Goal: Information Seeking & Learning: Learn about a topic

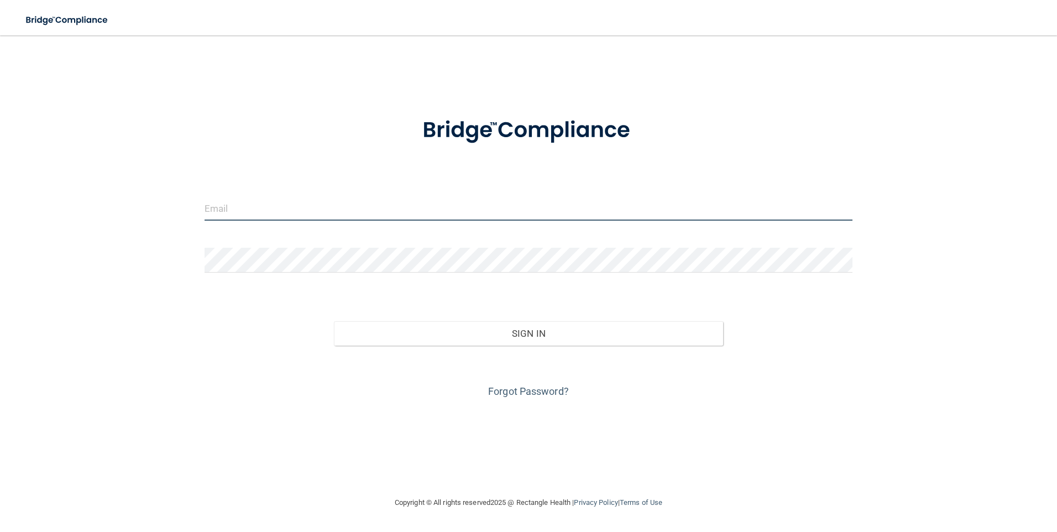
click at [368, 203] on input "email" at bounding box center [529, 208] width 648 height 25
type input "[EMAIL_ADDRESS][PERSON_NAME][DOMAIN_NAME]"
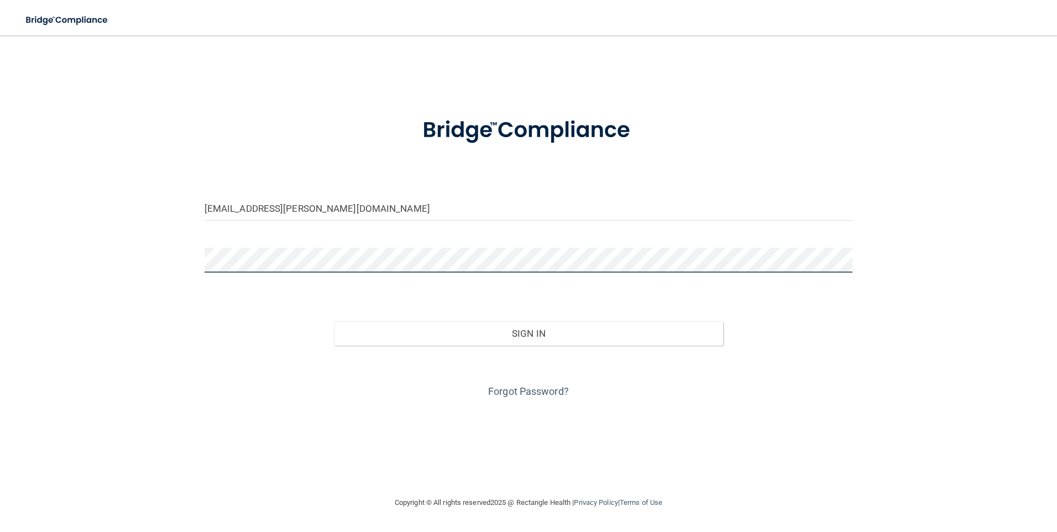
click at [334, 321] on button "Sign In" at bounding box center [528, 333] width 389 height 24
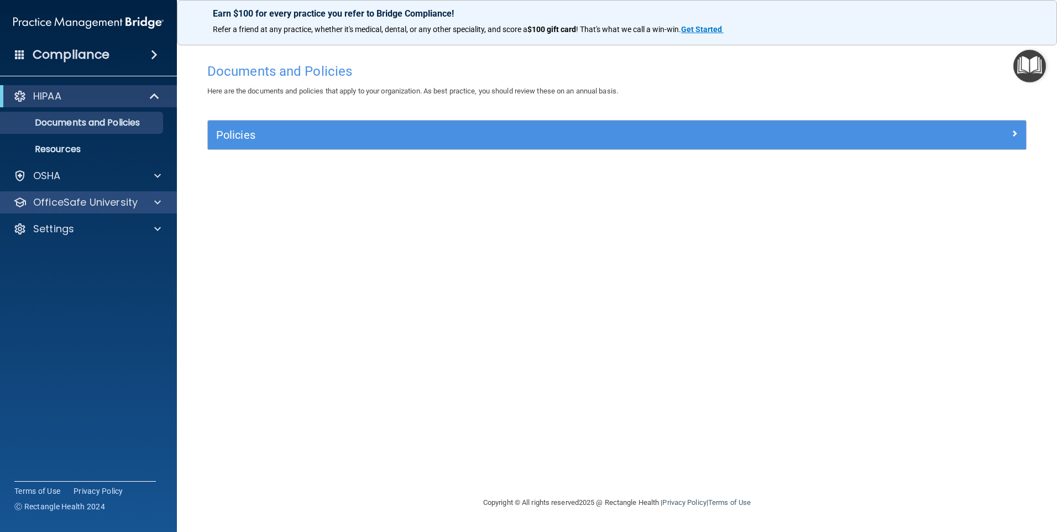
click at [77, 192] on div "OfficeSafe University" at bounding box center [88, 202] width 177 height 22
click at [154, 201] on div at bounding box center [156, 202] width 28 height 13
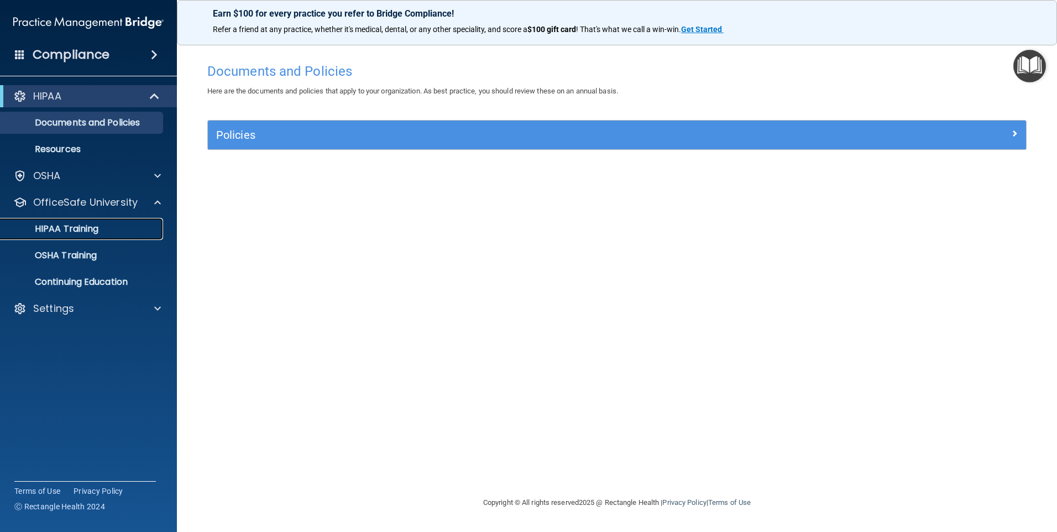
click at [93, 230] on p "HIPAA Training" at bounding box center [52, 228] width 91 height 11
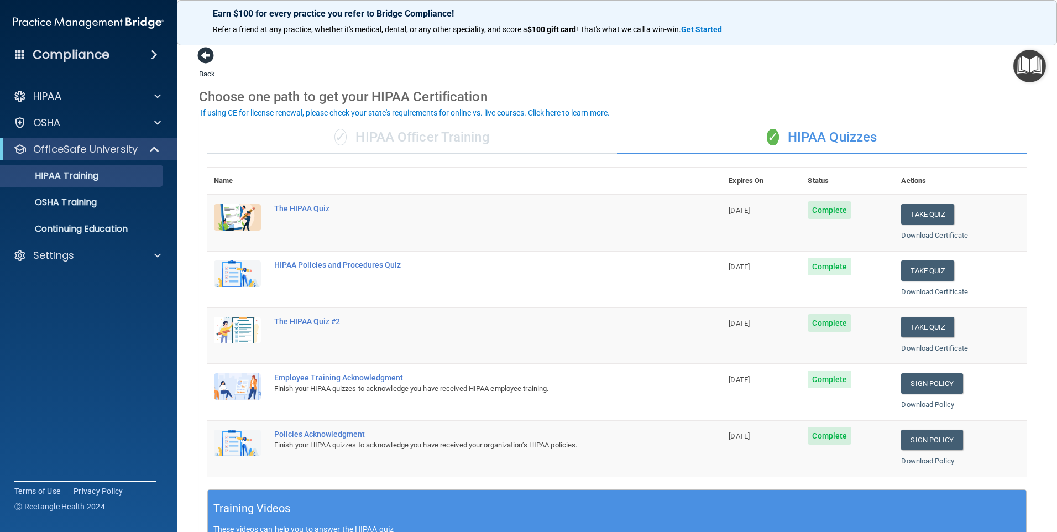
click at [206, 55] on span at bounding box center [205, 55] width 17 height 17
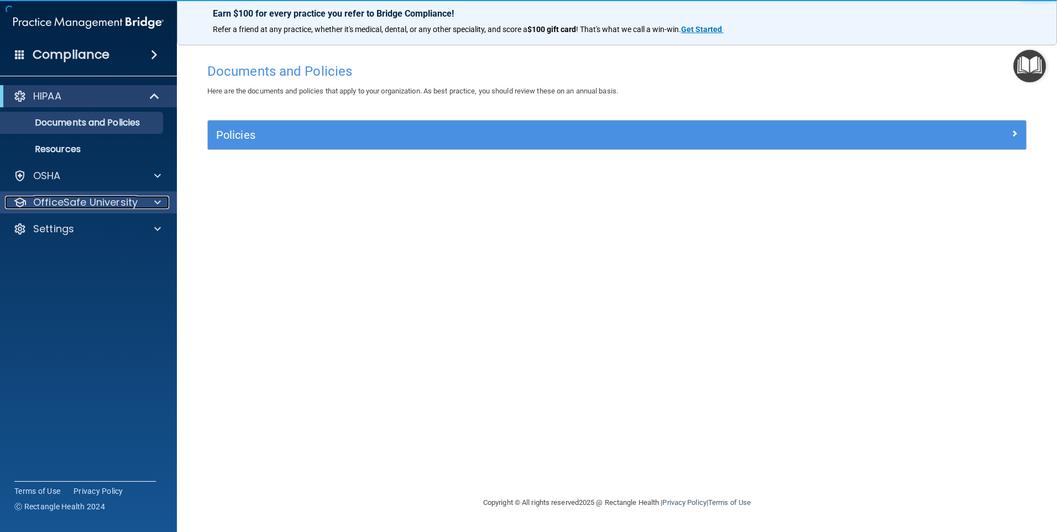
click at [48, 198] on p "OfficeSafe University" at bounding box center [85, 202] width 104 height 13
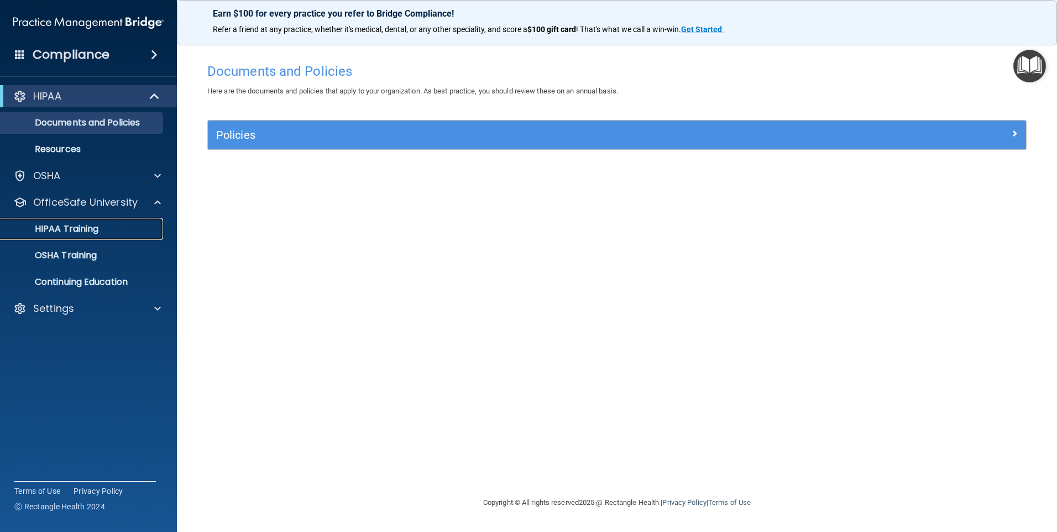
drag, startPoint x: 93, startPoint y: 228, endPoint x: 85, endPoint y: 229, distance: 8.5
click at [92, 228] on p "HIPAA Training" at bounding box center [52, 228] width 91 height 11
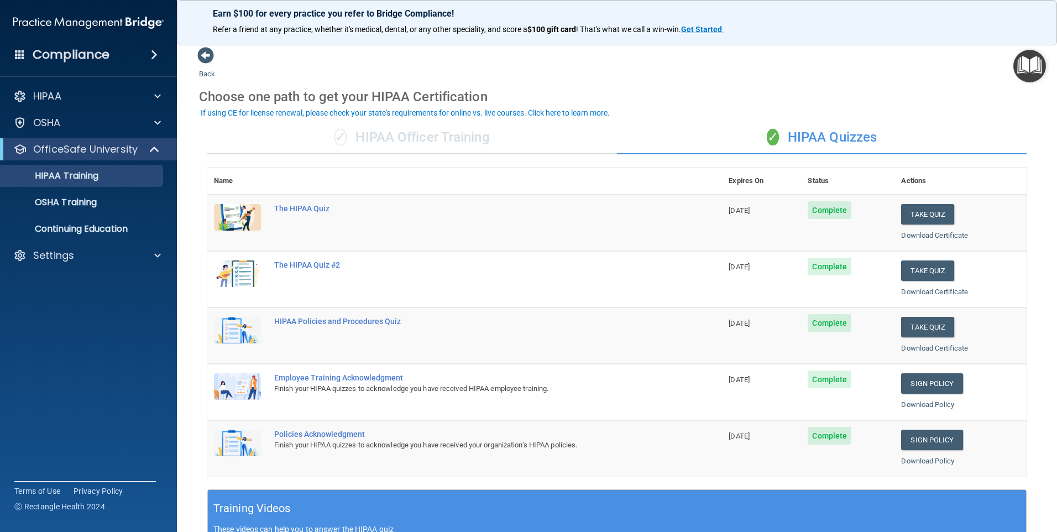
drag, startPoint x: 435, startPoint y: 178, endPoint x: 616, endPoint y: 176, distance: 180.8
click at [616, 176] on th at bounding box center [495, 181] width 454 height 27
click at [722, 179] on th "Expires On" at bounding box center [761, 181] width 79 height 27
click at [760, 190] on th "Expires On" at bounding box center [761, 181] width 79 height 27
drag, startPoint x: 756, startPoint y: 190, endPoint x: 744, endPoint y: 190, distance: 12.2
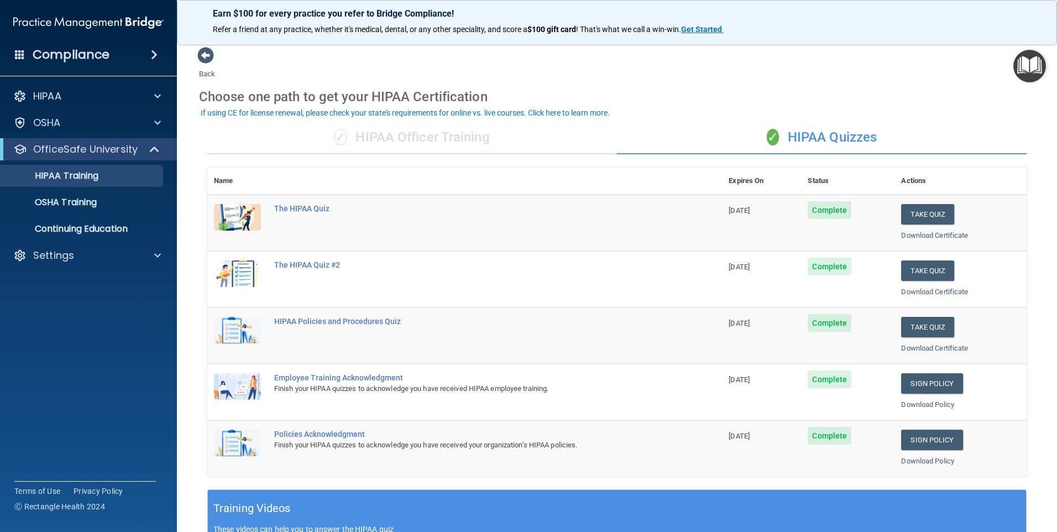
click at [744, 190] on th "Expires On" at bounding box center [761, 181] width 79 height 27
drag, startPoint x: 744, startPoint y: 190, endPoint x: 457, endPoint y: 135, distance: 291.6
click at [516, 150] on div "✓ HIPAA Officer Training" at bounding box center [412, 137] width 410 height 33
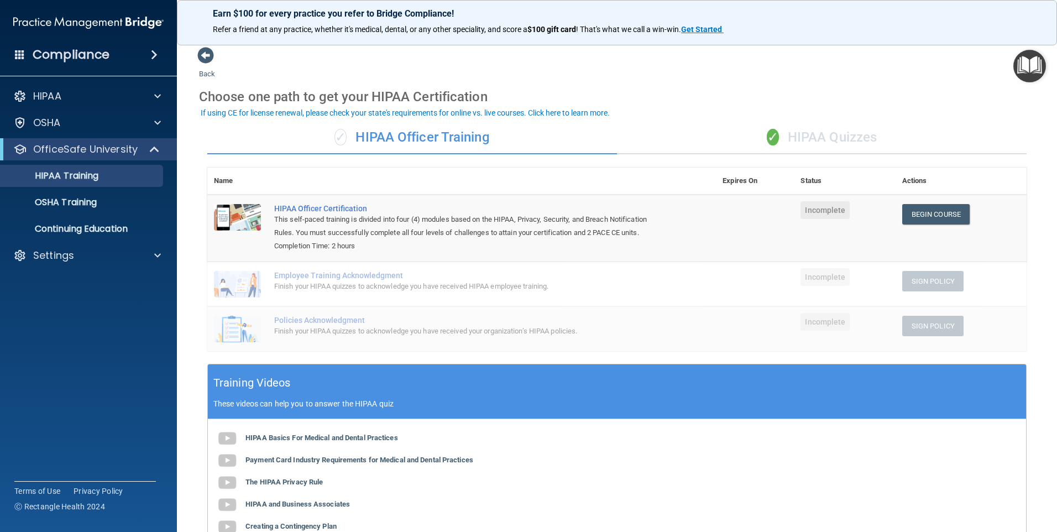
click at [450, 135] on div "✓ HIPAA Officer Training" at bounding box center [412, 137] width 410 height 33
click at [926, 214] on link "Begin Course" at bounding box center [935, 214] width 67 height 20
drag, startPoint x: 803, startPoint y: 132, endPoint x: 792, endPoint y: 122, distance: 14.1
click at [794, 125] on div "✓ HIPAA Quizzes" at bounding box center [822, 137] width 410 height 33
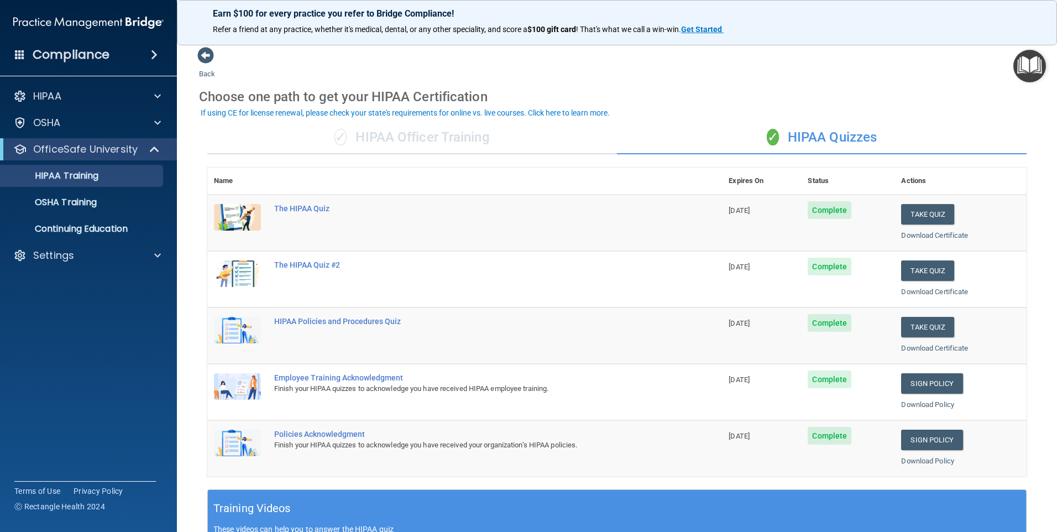
click at [401, 136] on div "✓ HIPAA Officer Training" at bounding box center [412, 137] width 410 height 33
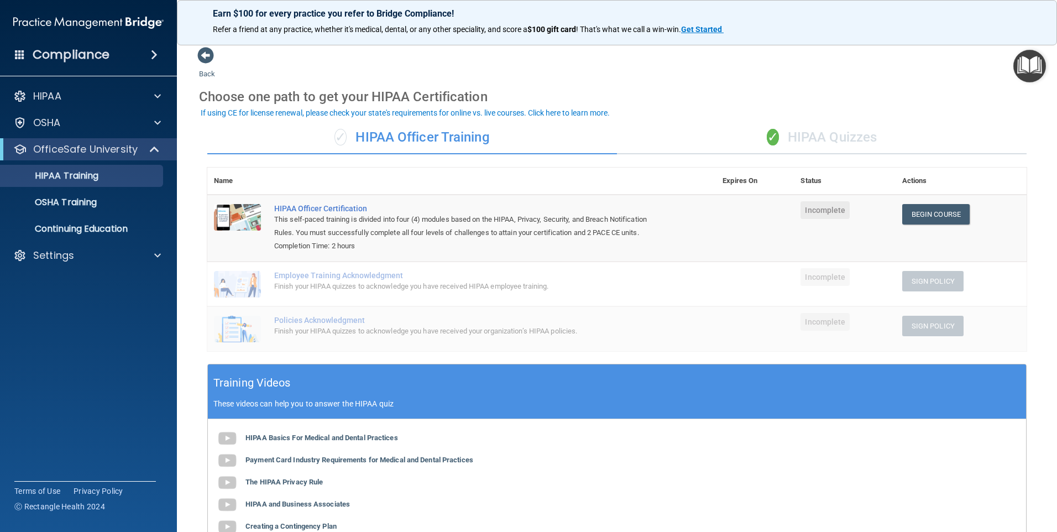
click at [781, 137] on div "✓ HIPAA Quizzes" at bounding box center [822, 137] width 410 height 33
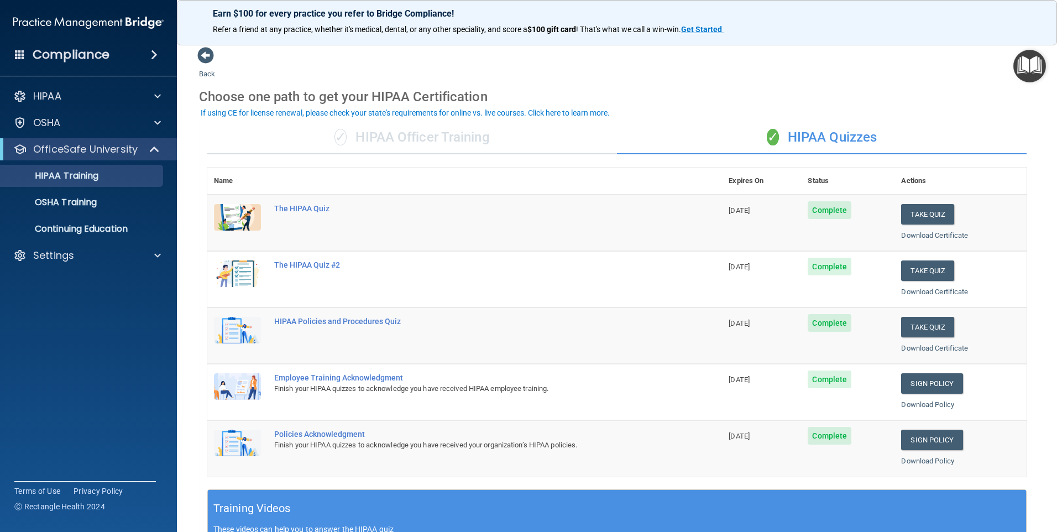
click at [379, 141] on div "✓ HIPAA Officer Training" at bounding box center [412, 137] width 410 height 33
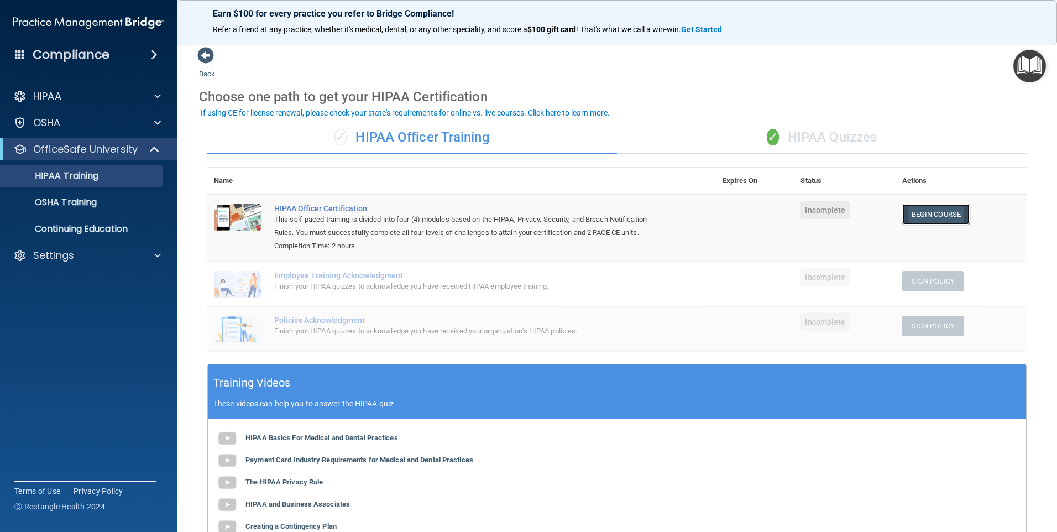
click at [929, 215] on link "Begin Course" at bounding box center [935, 214] width 67 height 20
